Goal: Task Accomplishment & Management: Use online tool/utility

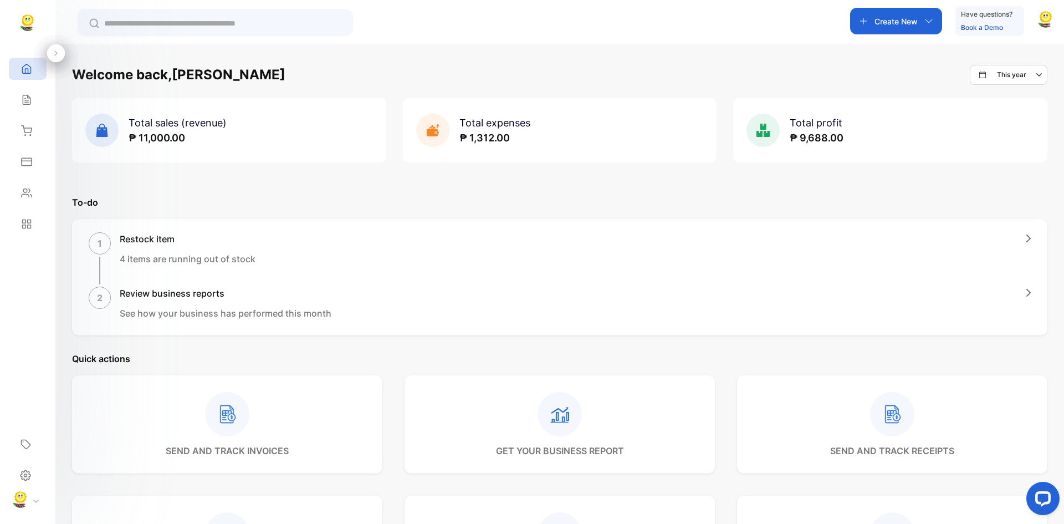
click at [919, 22] on div "Create New" at bounding box center [896, 21] width 92 height 27
click at [886, 73] on p "Receipt" at bounding box center [892, 77] width 38 height 13
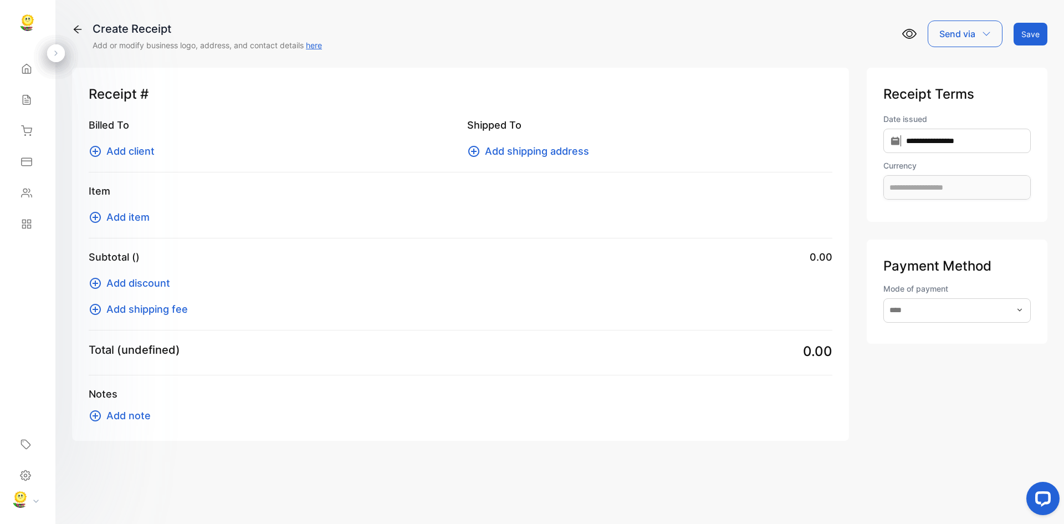
click at [115, 148] on span "Add client" at bounding box center [130, 150] width 48 height 15
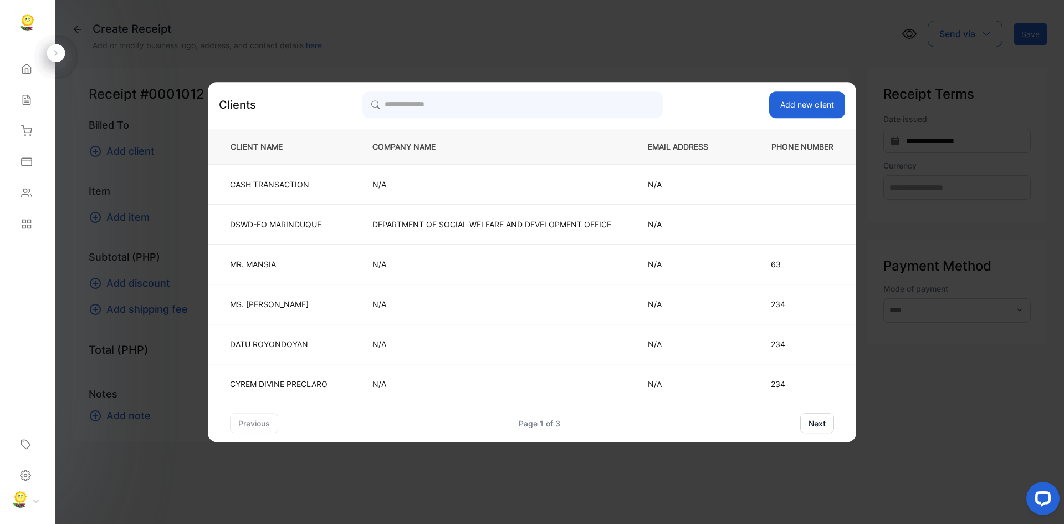
type input "**********"
click at [812, 423] on button "next" at bounding box center [817, 423] width 34 height 20
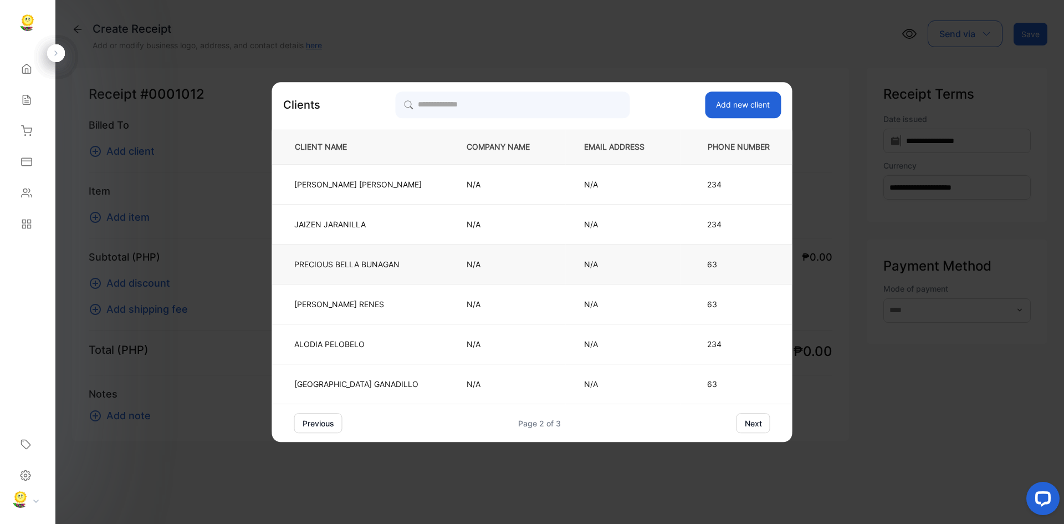
click at [316, 264] on p "PRECIOUS [PERSON_NAME]" at bounding box center [357, 264] width 127 height 12
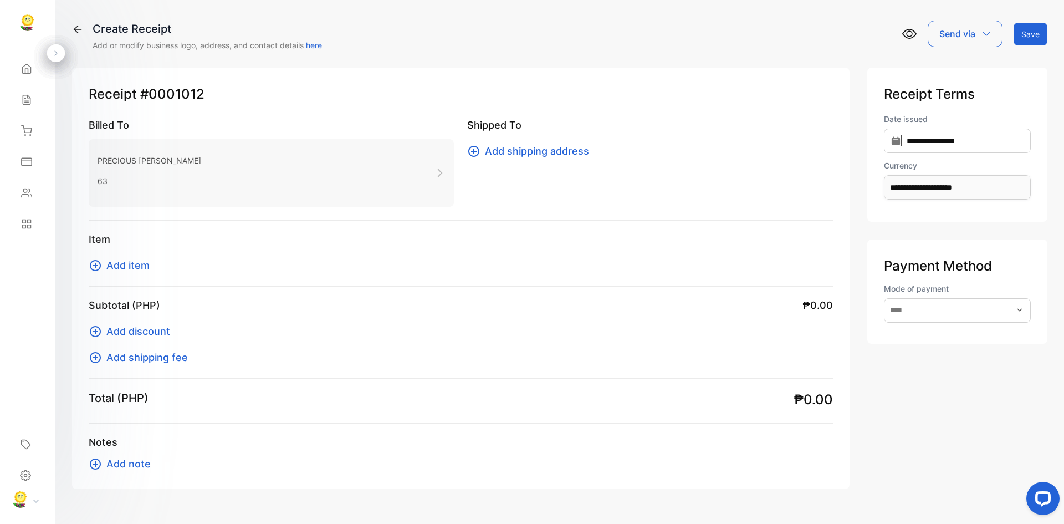
click at [467, 148] on button "Add shipping address" at bounding box center [531, 150] width 129 height 15
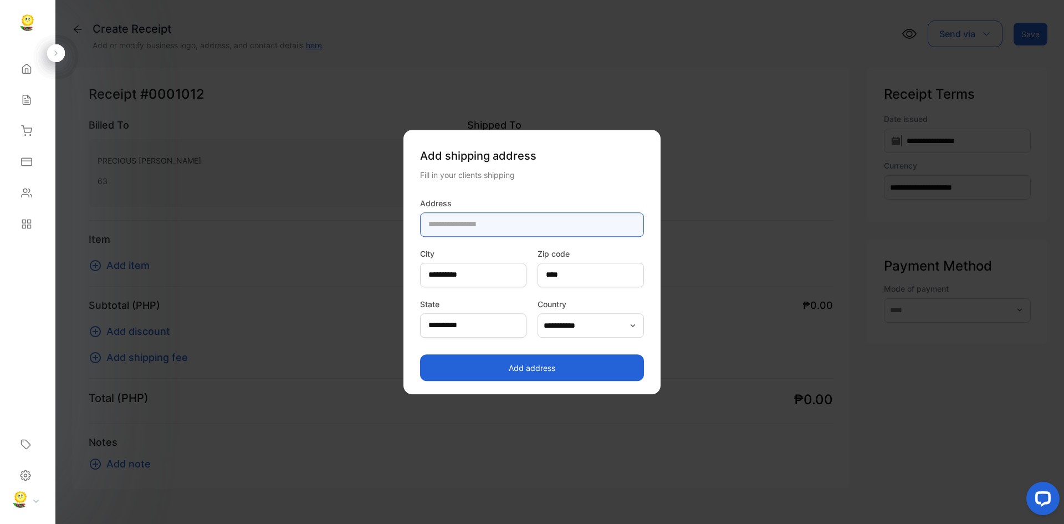
click at [452, 222] on input "text" at bounding box center [532, 224] width 224 height 24
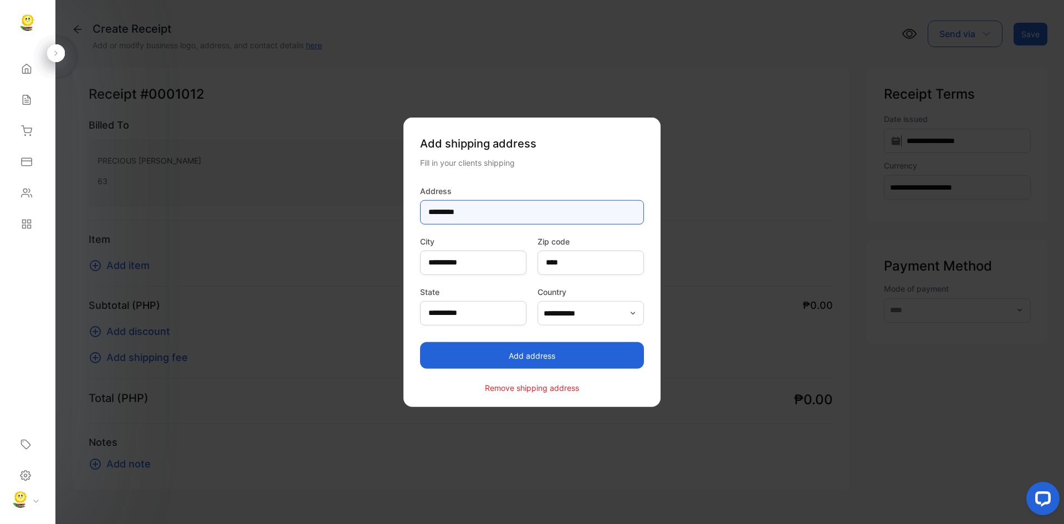
type input "*********"
click at [497, 349] on button "Add address" at bounding box center [532, 355] width 224 height 27
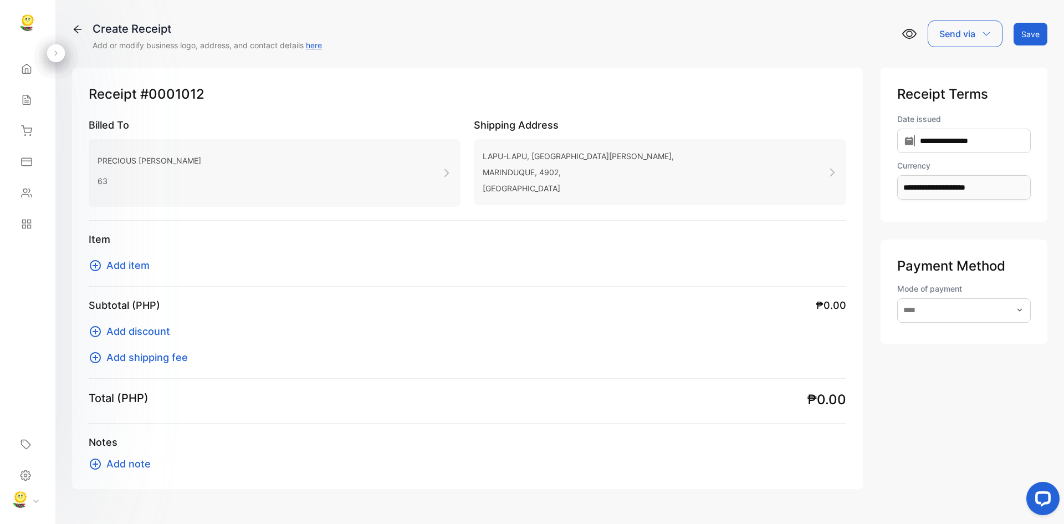
click at [125, 264] on span "Add item" at bounding box center [127, 265] width 43 height 15
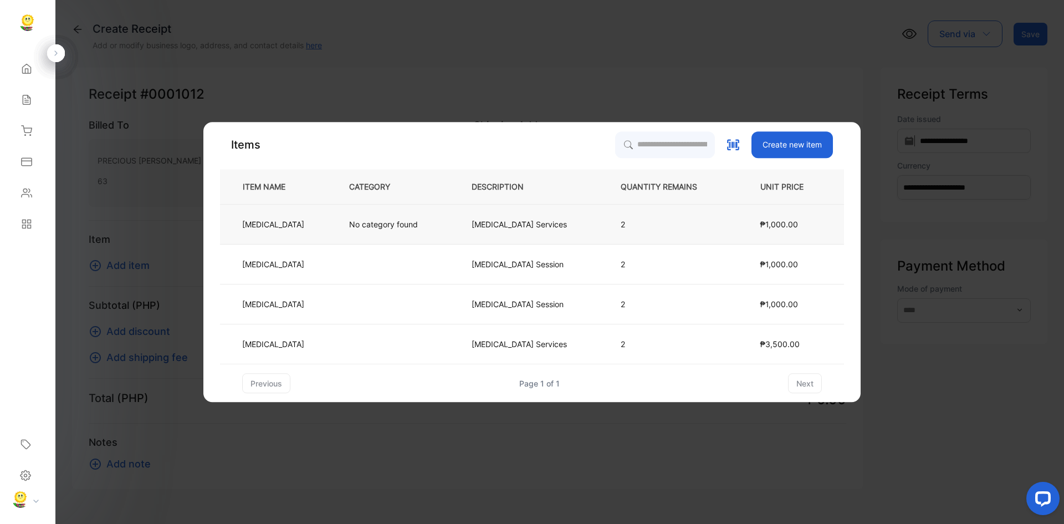
click at [510, 220] on p "[MEDICAL_DATA] Services" at bounding box center [518, 224] width 95 height 12
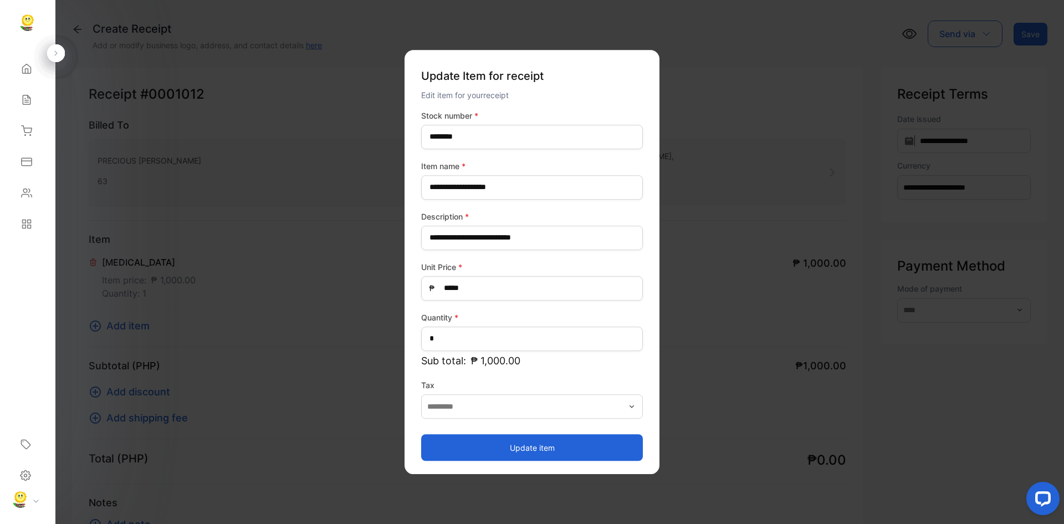
click at [497, 446] on button "Update item" at bounding box center [532, 447] width 222 height 27
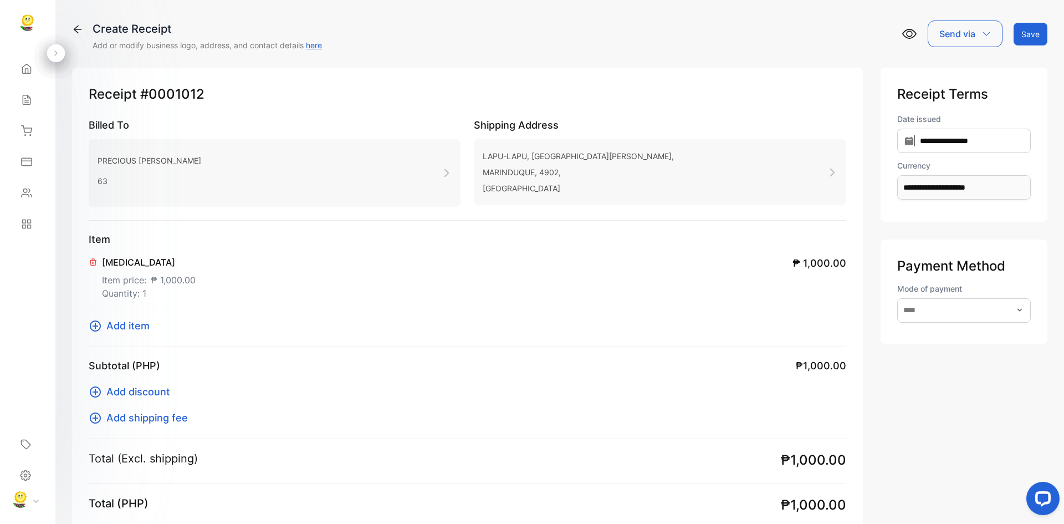
click at [1027, 29] on button "Save" at bounding box center [1030, 34] width 34 height 23
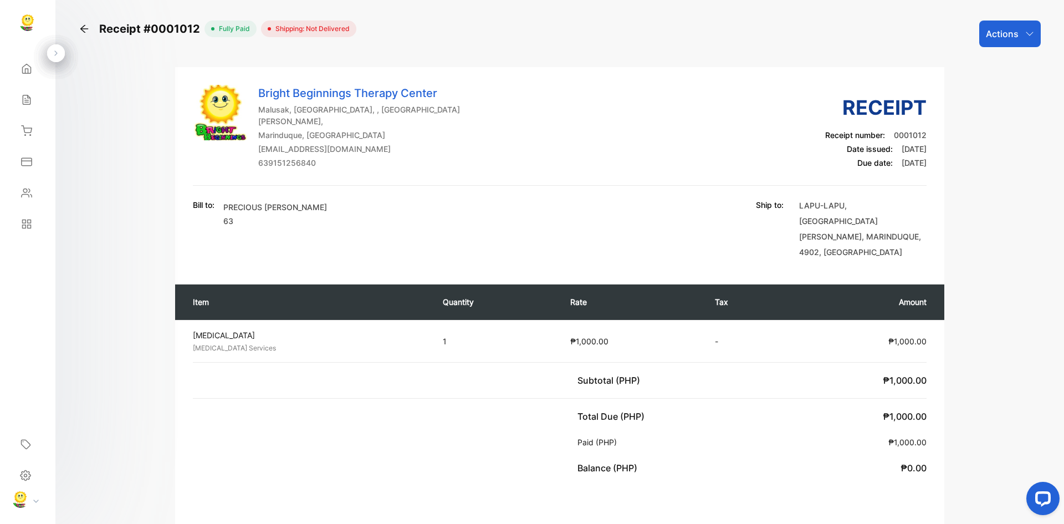
click at [1008, 38] on p "Actions" at bounding box center [1002, 33] width 33 height 13
click at [981, 170] on div "Add delivery status" at bounding box center [985, 175] width 109 height 22
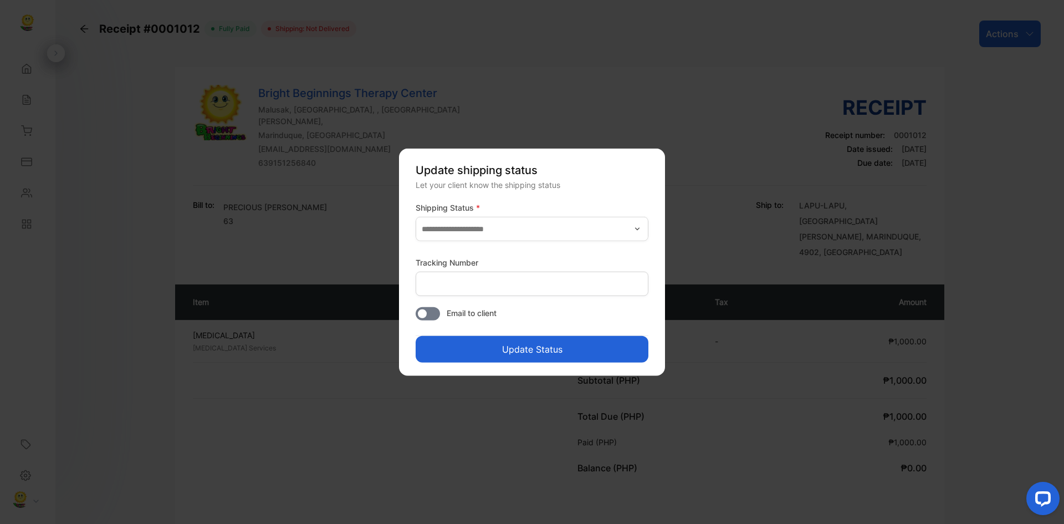
click at [639, 224] on icon "button" at bounding box center [637, 228] width 9 height 9
click at [455, 257] on p "Delivered" at bounding box center [533, 258] width 219 height 12
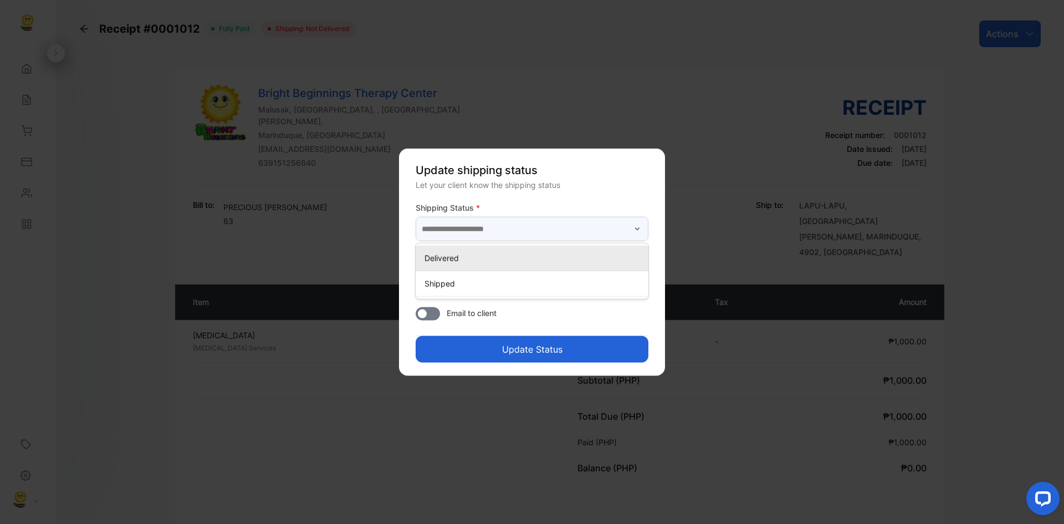
type input "*********"
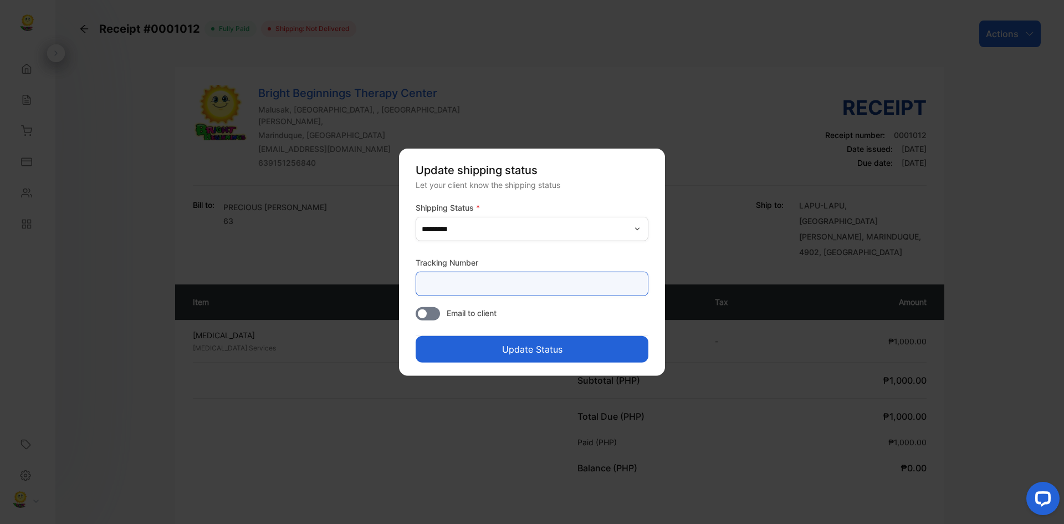
click at [459, 275] on Number-inputtracking "text" at bounding box center [532, 283] width 233 height 24
type Number-inputtracking "**********"
click at [502, 348] on button "Update Status" at bounding box center [532, 349] width 233 height 27
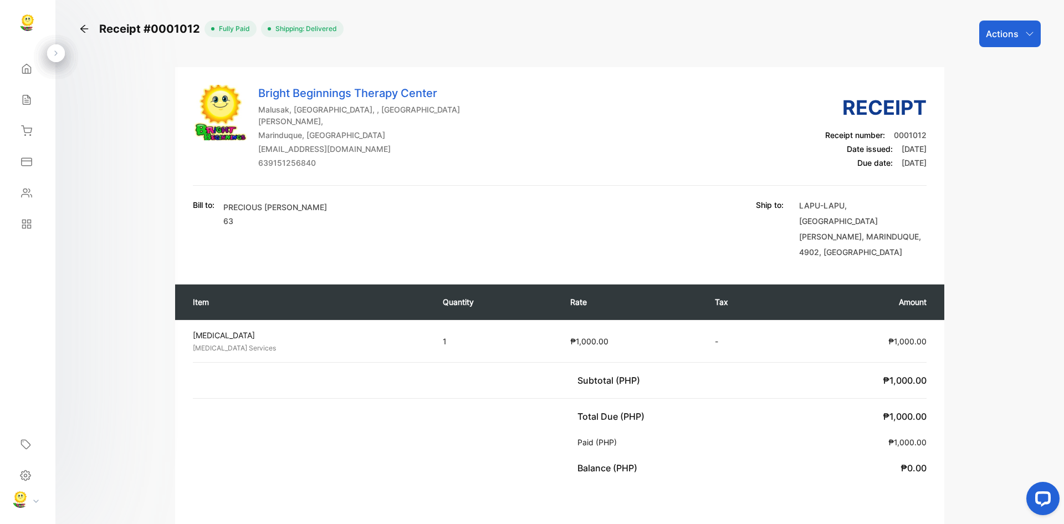
click at [1011, 32] on p "Actions" at bounding box center [1002, 33] width 33 height 13
click at [965, 64] on div "Print packing slip" at bounding box center [985, 70] width 109 height 22
click at [1024, 23] on div "Actions" at bounding box center [1009, 33] width 61 height 27
click at [978, 360] on div "Receipt #0001012 fully paid Shipping: Delivered Actions Print packing slip Send…" at bounding box center [559, 389] width 975 height 738
click at [28, 157] on icon at bounding box center [26, 161] width 11 height 11
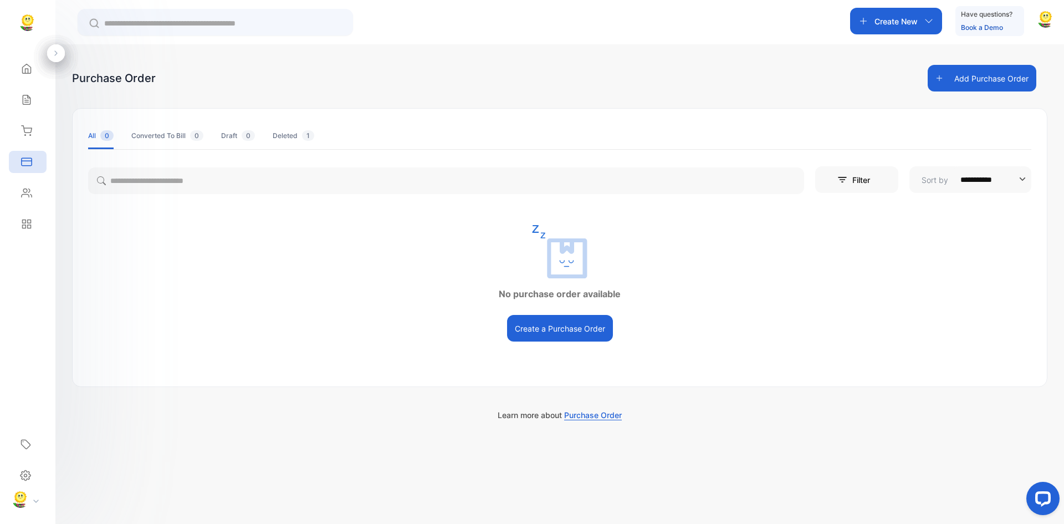
click at [27, 126] on icon at bounding box center [26, 130] width 11 height 11
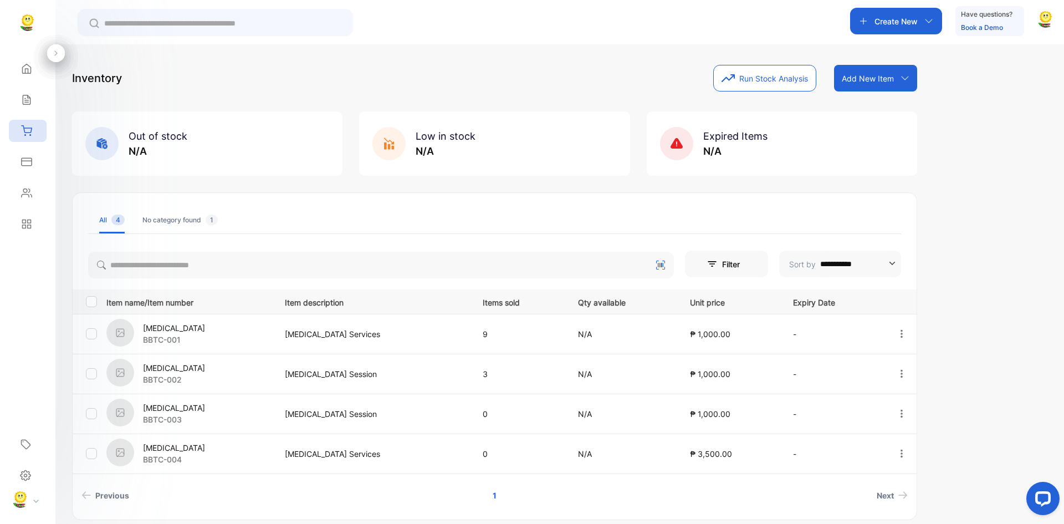
click at [929, 19] on icon "button" at bounding box center [928, 21] width 9 height 9
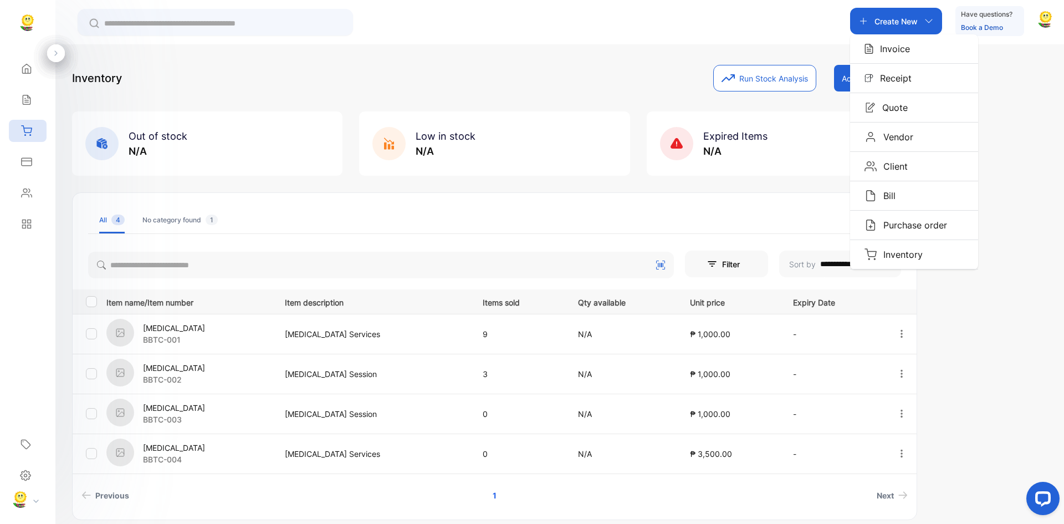
click at [917, 192] on div "Bill" at bounding box center [914, 195] width 128 height 29
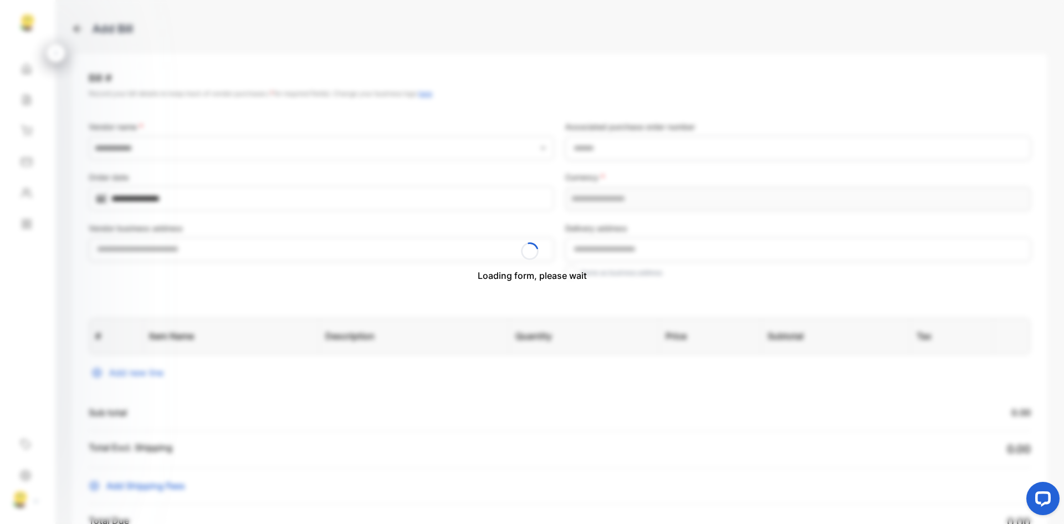
type input "**********"
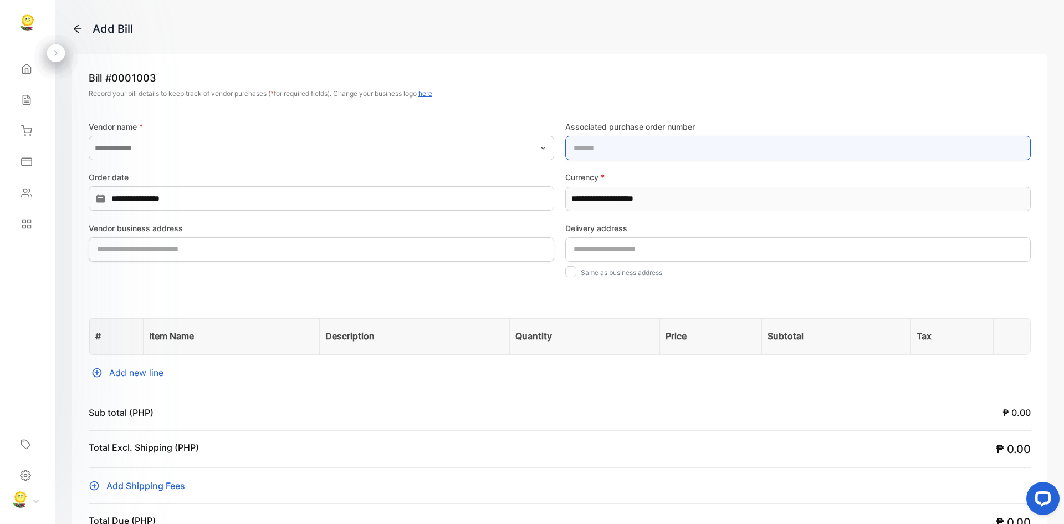
click at [620, 149] on number-inputOrderNo "text" at bounding box center [797, 148] width 465 height 24
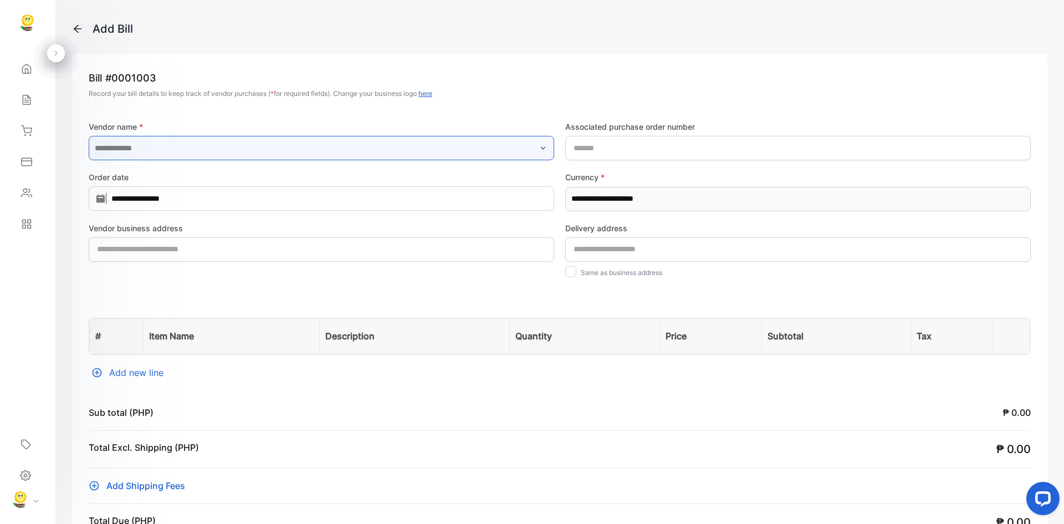
click at [371, 153] on input "text" at bounding box center [321, 148] width 465 height 24
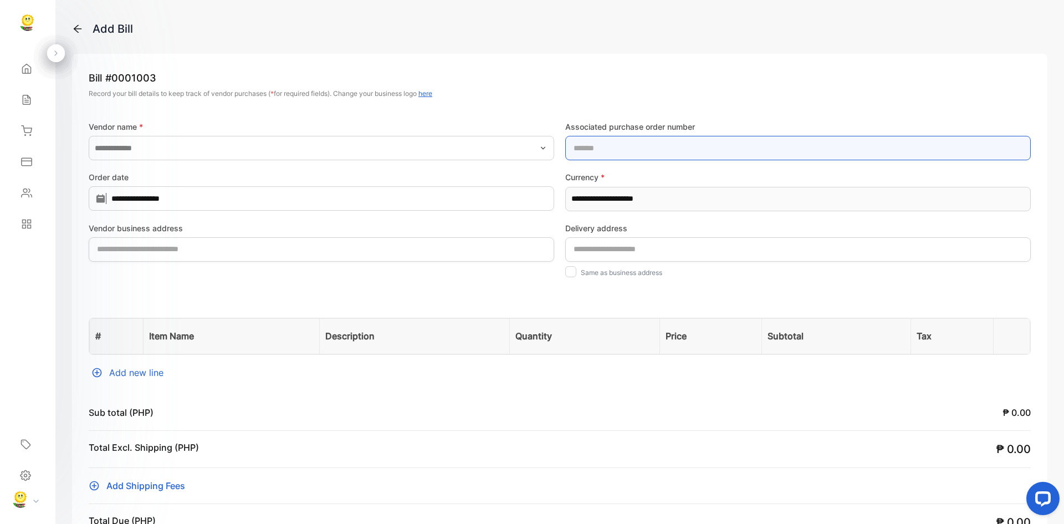
click at [571, 148] on number-inputOrderNo "text" at bounding box center [797, 148] width 465 height 24
type number-inputOrderNo "*******"
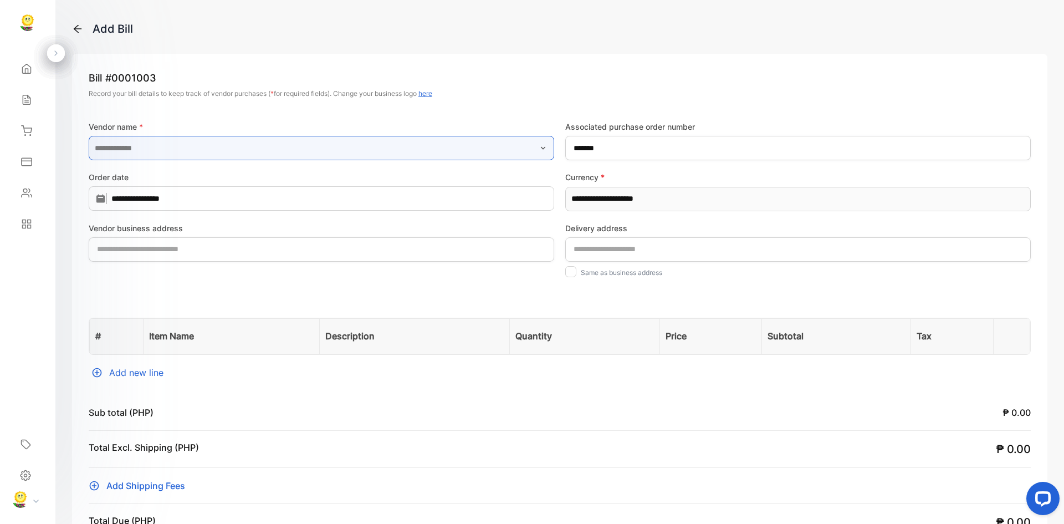
click at [137, 141] on input "text" at bounding box center [321, 148] width 465 height 24
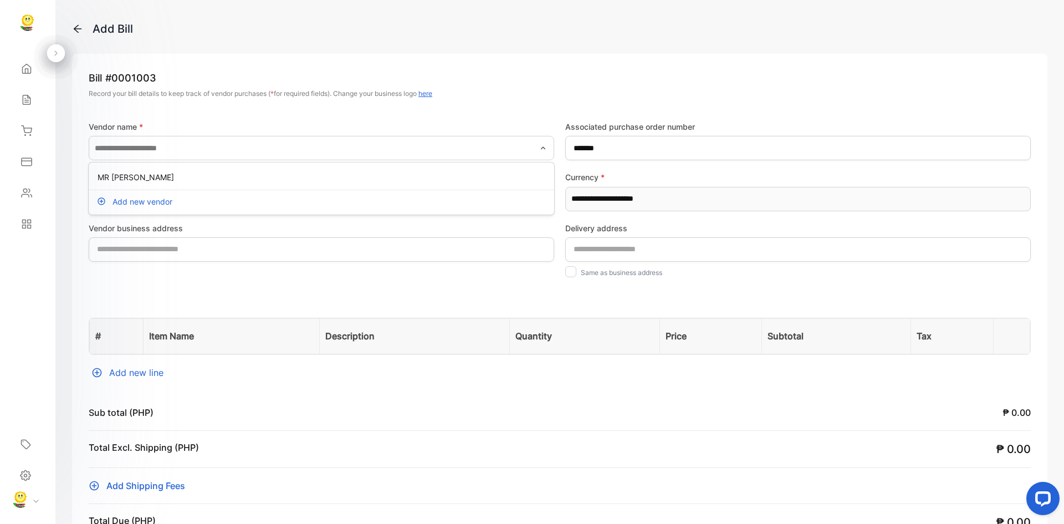
click at [146, 202] on p "Add new vendor" at bounding box center [142, 202] width 60 height 12
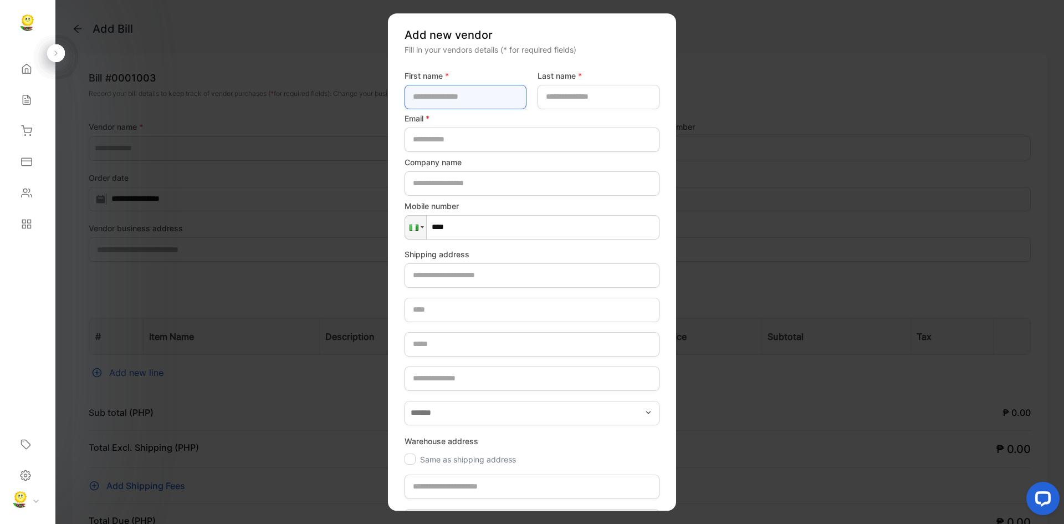
click at [469, 94] on name-inputFirstName "text" at bounding box center [465, 97] width 122 height 24
click at [488, 100] on name-inputFirstName "text" at bounding box center [465, 97] width 122 height 24
click at [422, 228] on form "First name * Last name * Email * Company name Mobile number Phone **** Shipping…" at bounding box center [531, 369] width 255 height 607
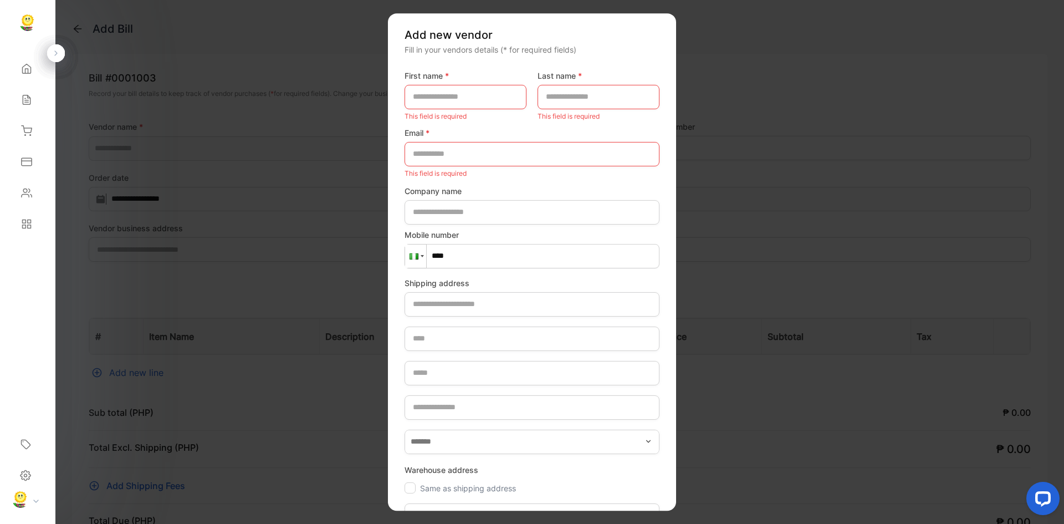
click at [418, 252] on div at bounding box center [415, 255] width 21 height 23
type input "**"
click at [453, 307] on span "[GEOGRAPHIC_DATA]" at bounding box center [465, 305] width 86 height 9
type input "***"
click at [424, 100] on name-inputFirstName "text" at bounding box center [465, 97] width 122 height 24
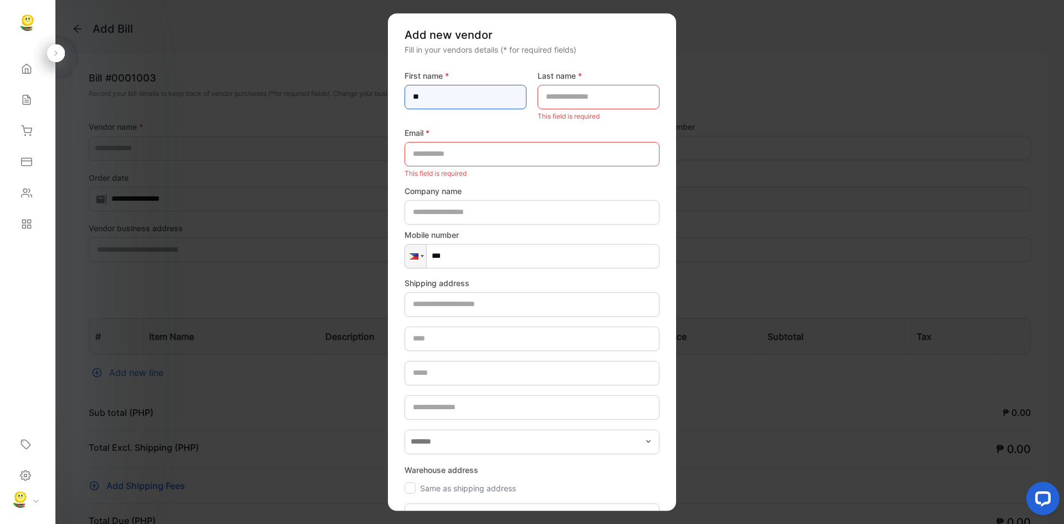
type name-inputFirstName "*"
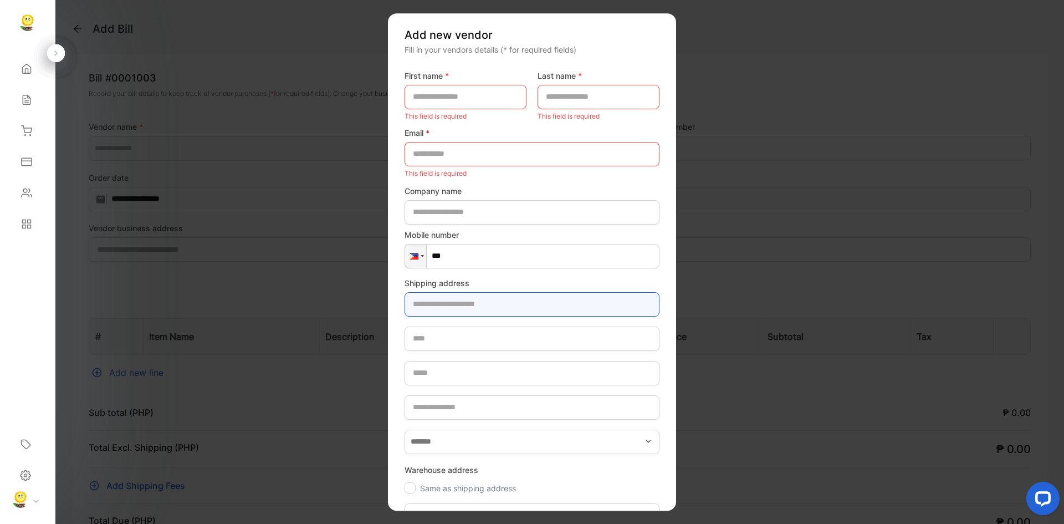
click at [446, 305] on address-inputBusinessAddress "text" at bounding box center [531, 304] width 255 height 24
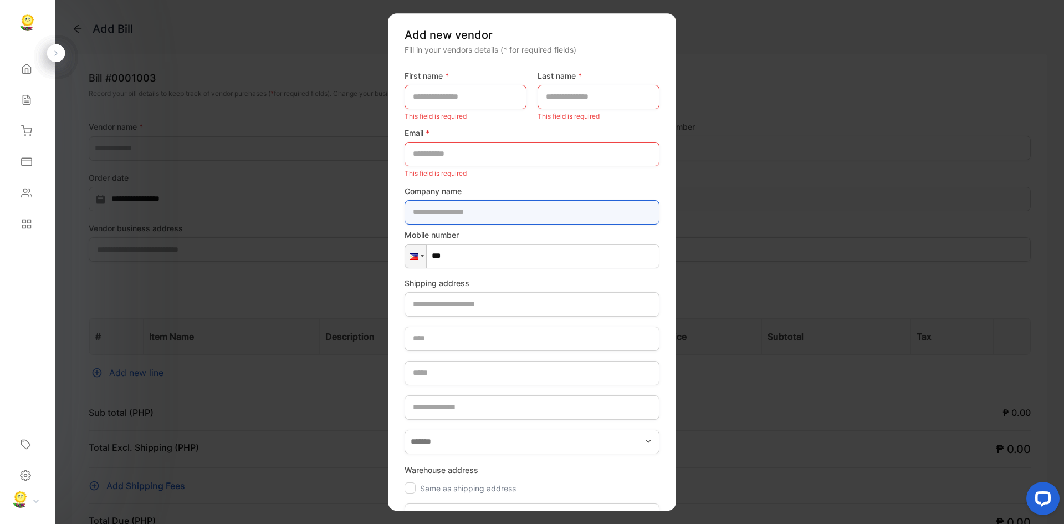
click at [449, 208] on name-inputCompanyName "text" at bounding box center [531, 212] width 255 height 24
type name-inputCompanyName "*"
click at [53, 47] on div at bounding box center [56, 53] width 18 height 18
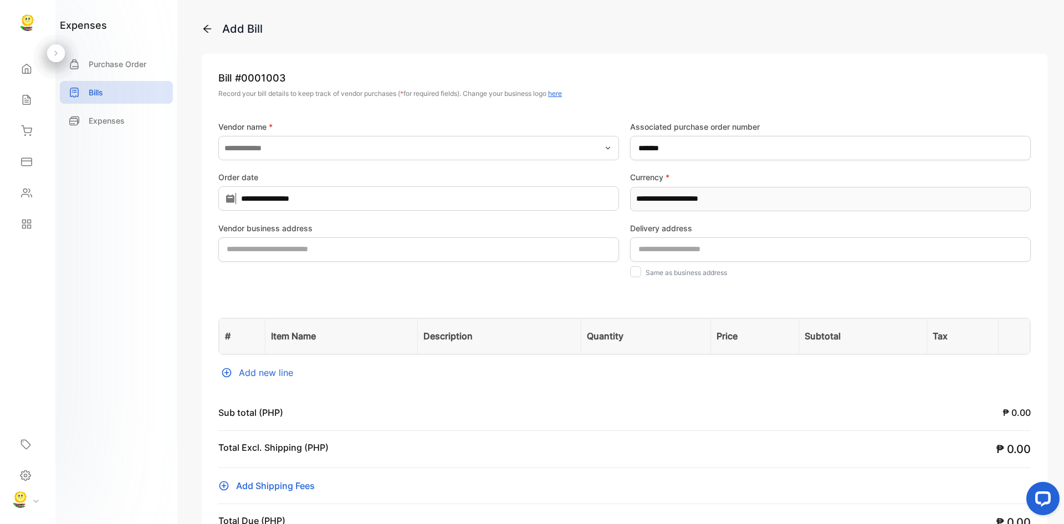
click at [35, 63] on div "Home" at bounding box center [28, 69] width 38 height 22
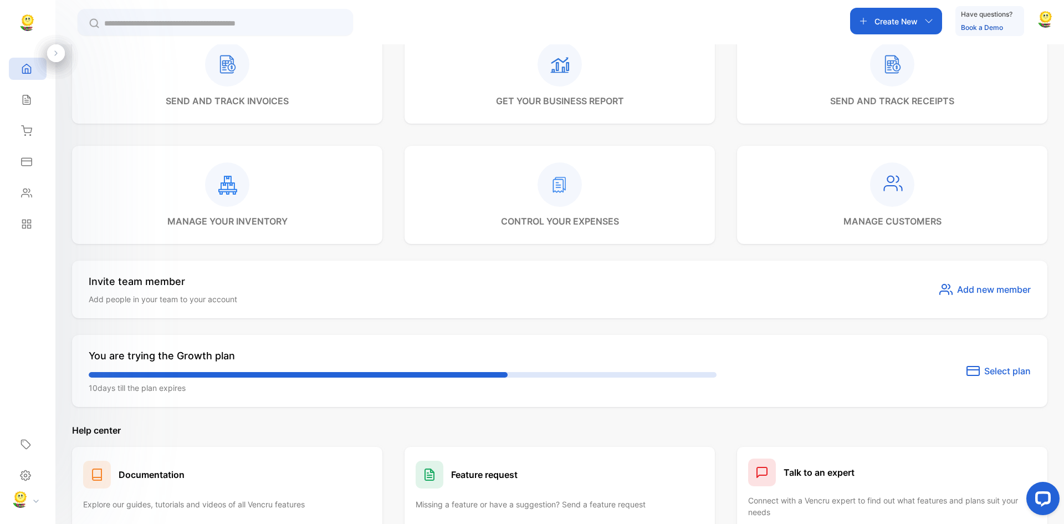
scroll to position [462, 0]
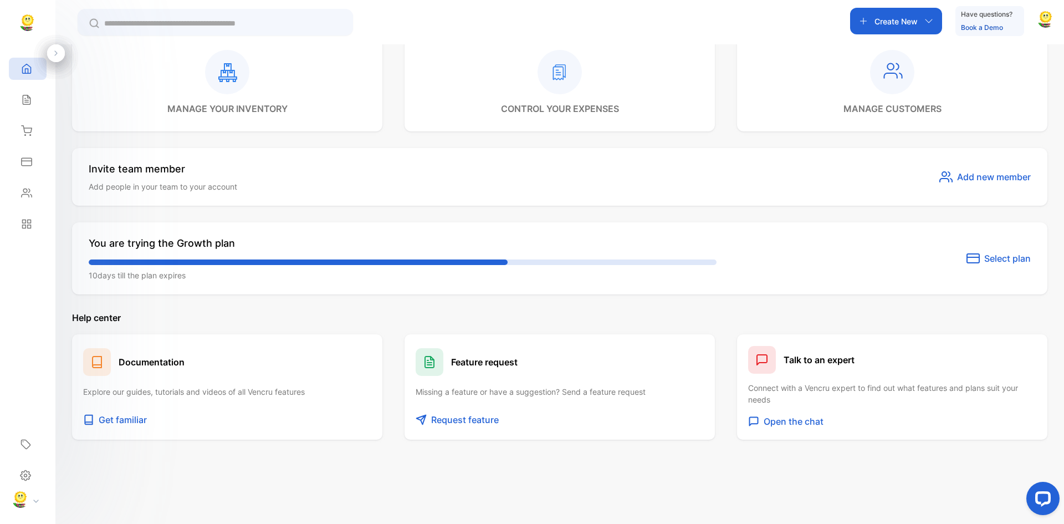
click at [234, 74] on icon at bounding box center [227, 72] width 19 height 19
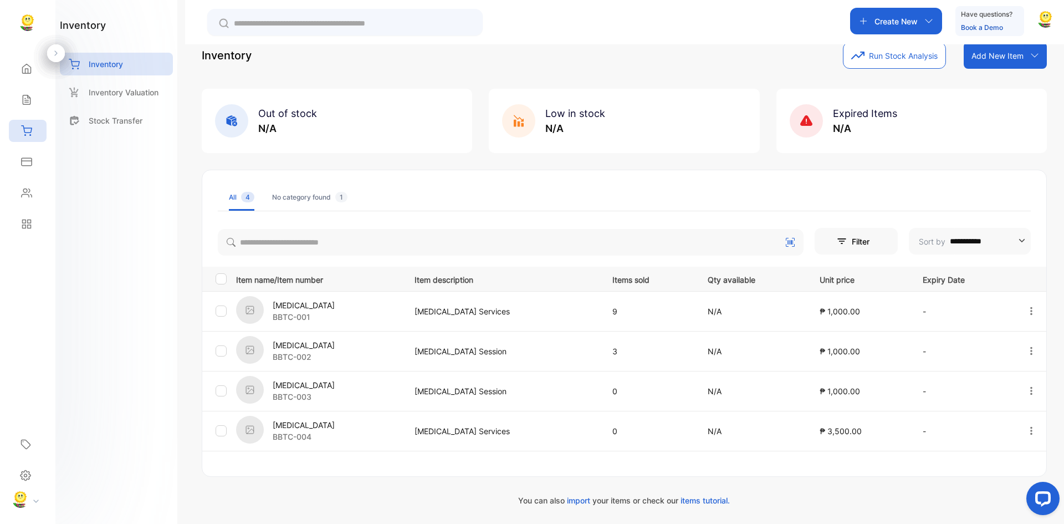
scroll to position [43, 0]
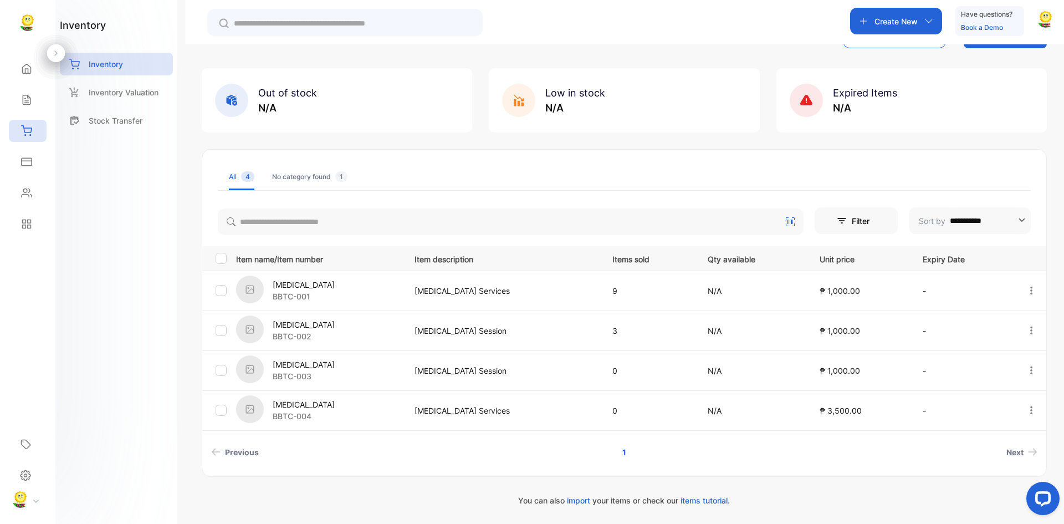
click at [1019, 452] on span "Next" at bounding box center [1014, 452] width 17 height 12
click at [1028, 447] on link "Next" at bounding box center [1022, 452] width 40 height 20
click at [700, 500] on span "items tutorial." at bounding box center [704, 499] width 49 height 9
